Goal: Transaction & Acquisition: Download file/media

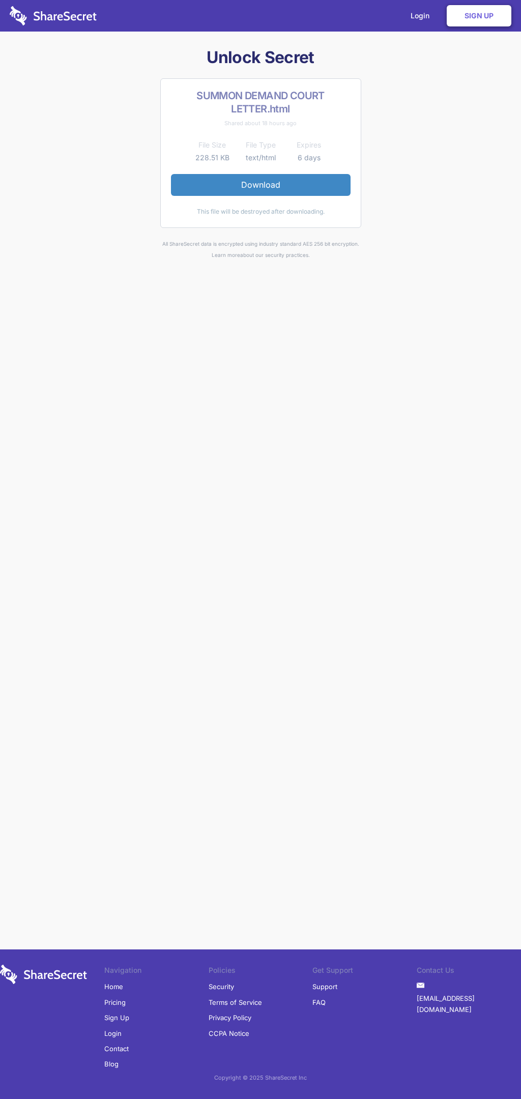
click at [260, 185] on link "Download" at bounding box center [261, 184] width 180 height 21
